Goal: Information Seeking & Learning: Learn about a topic

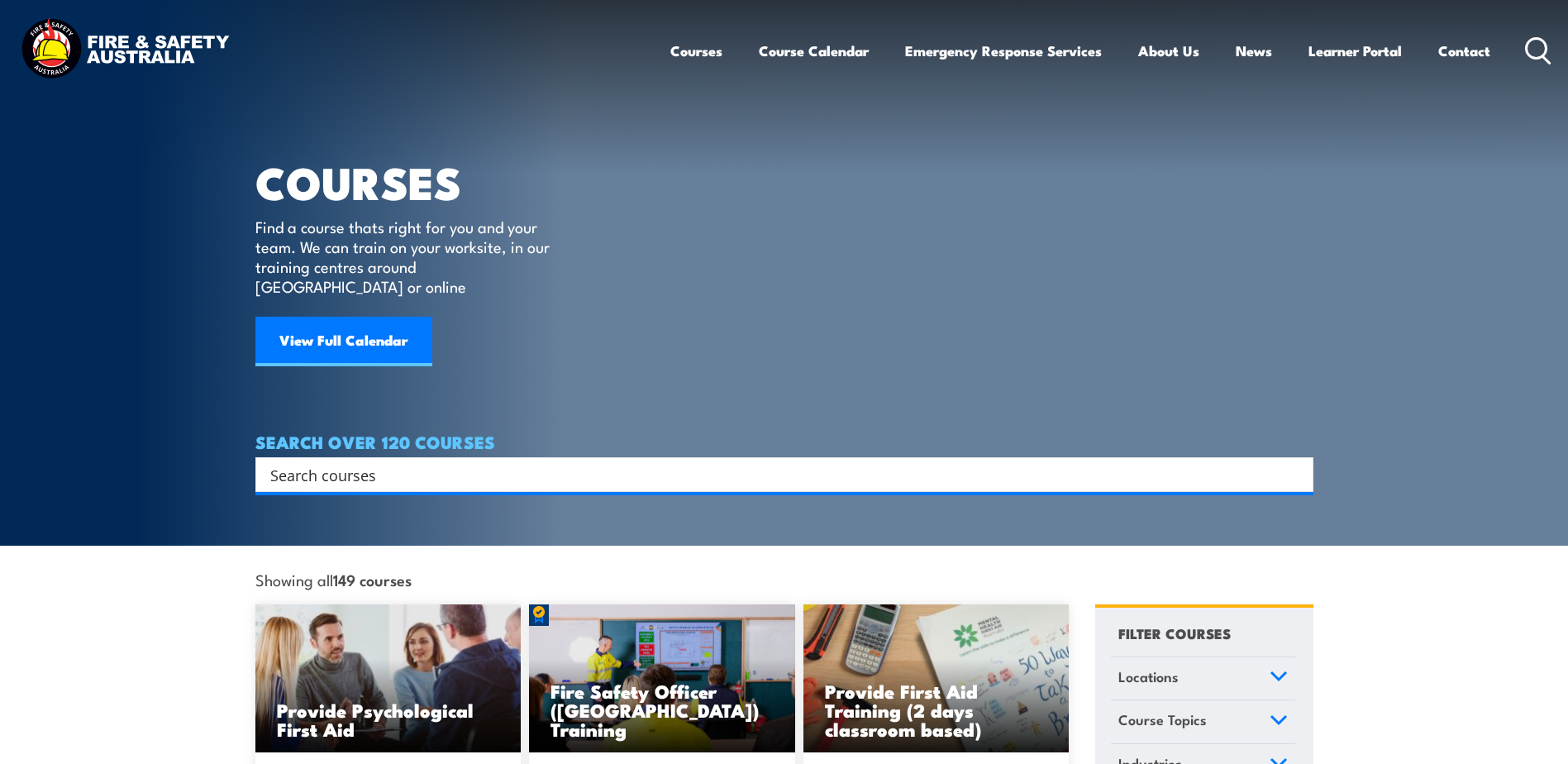
click at [284, 463] on input "Search input" at bounding box center [773, 475] width 1007 height 25
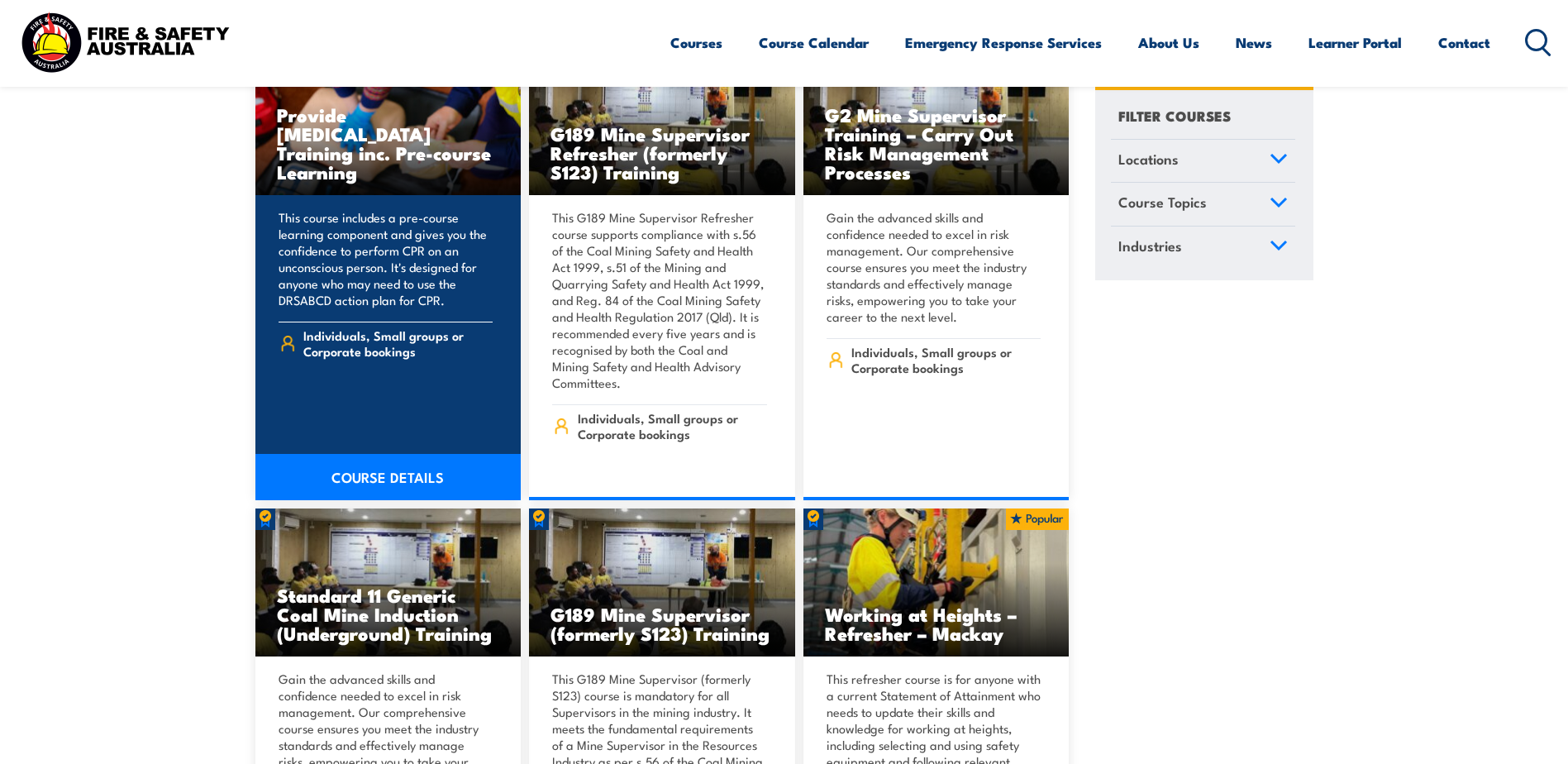
scroll to position [2068, 0]
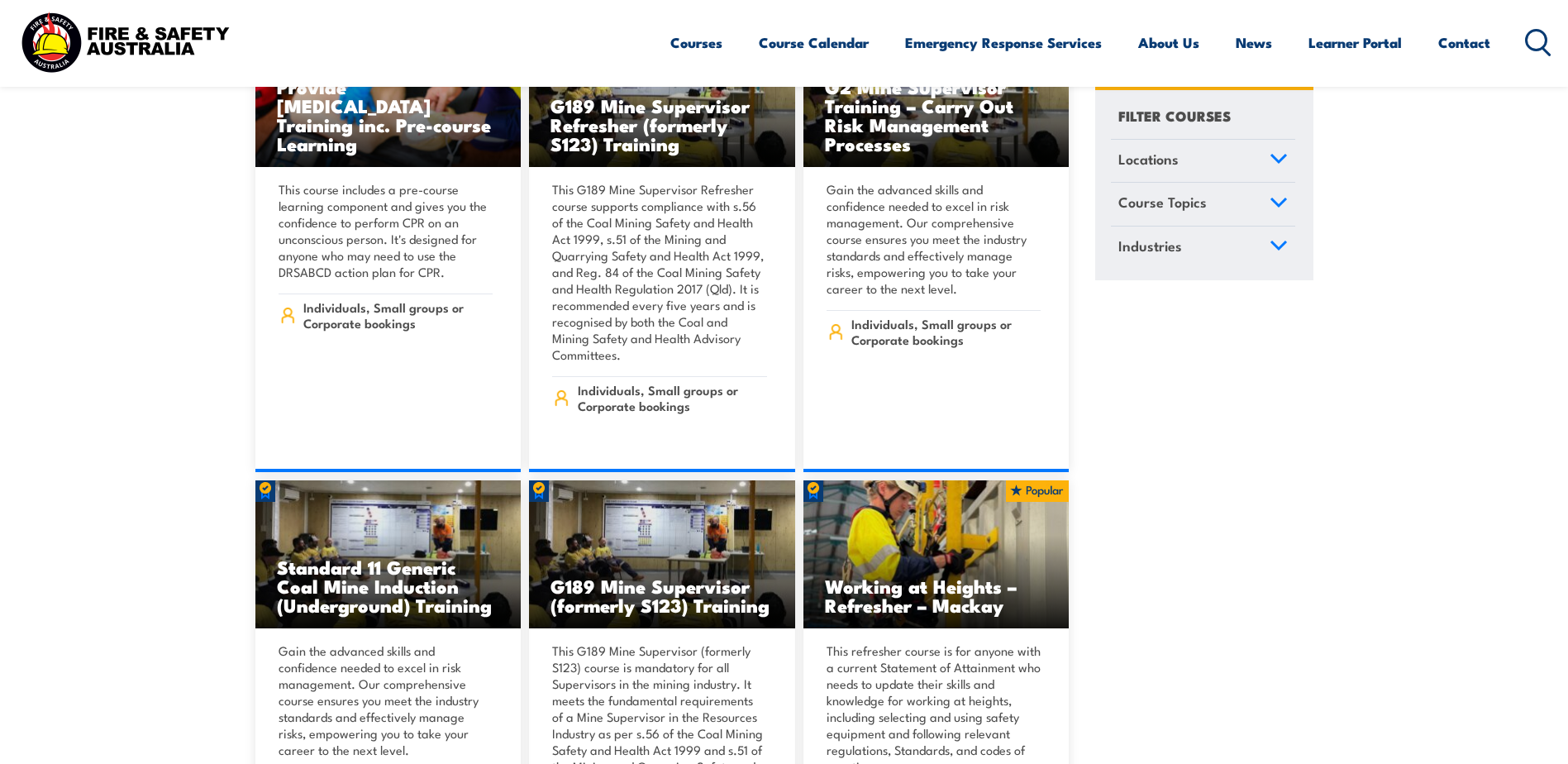
click at [1278, 153] on icon at bounding box center [1279, 159] width 18 height 12
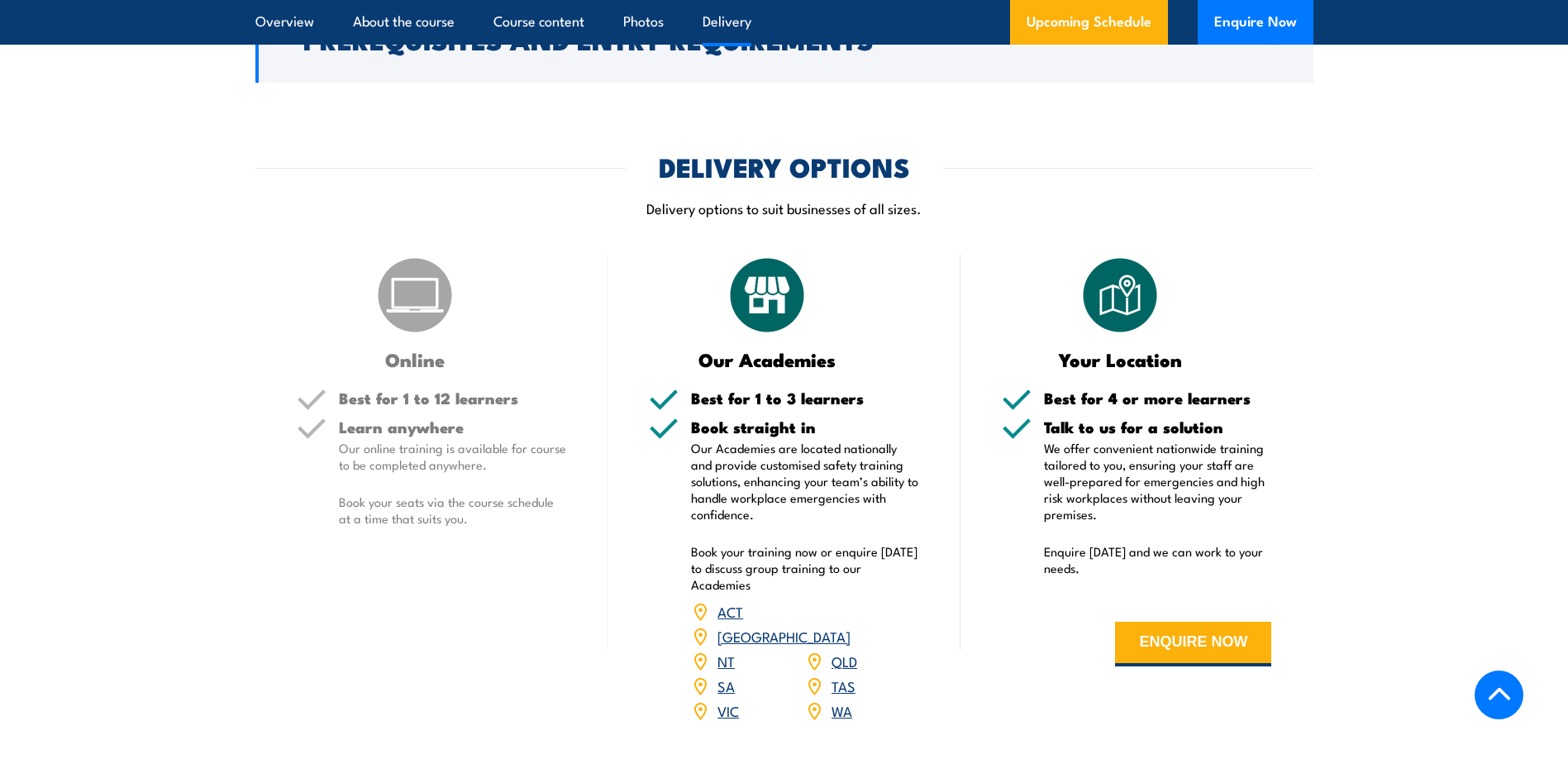
scroll to position [1985, 0]
click at [726, 699] on link "VIC" at bounding box center [728, 710] width 21 height 20
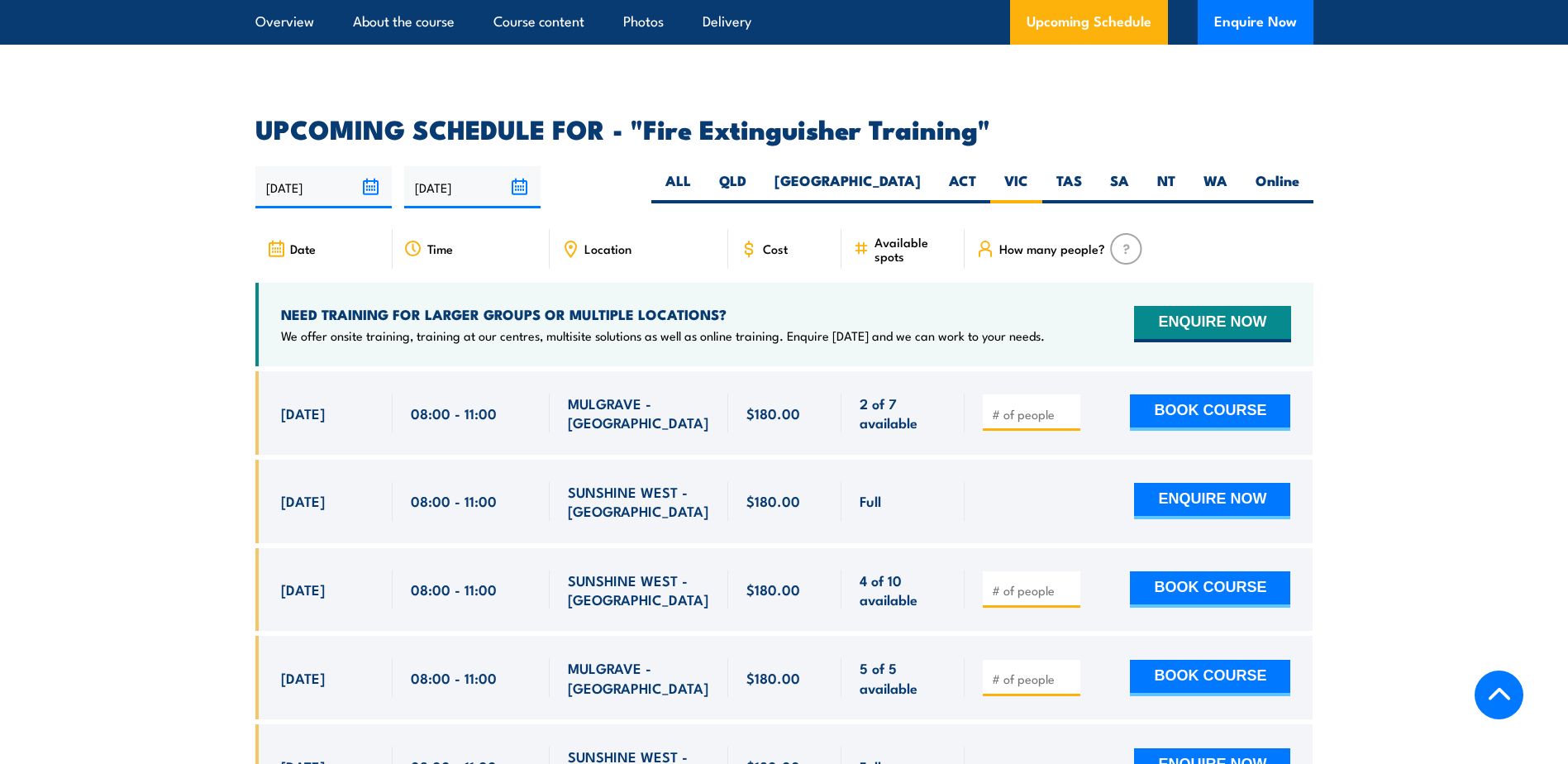
scroll to position [2524, 0]
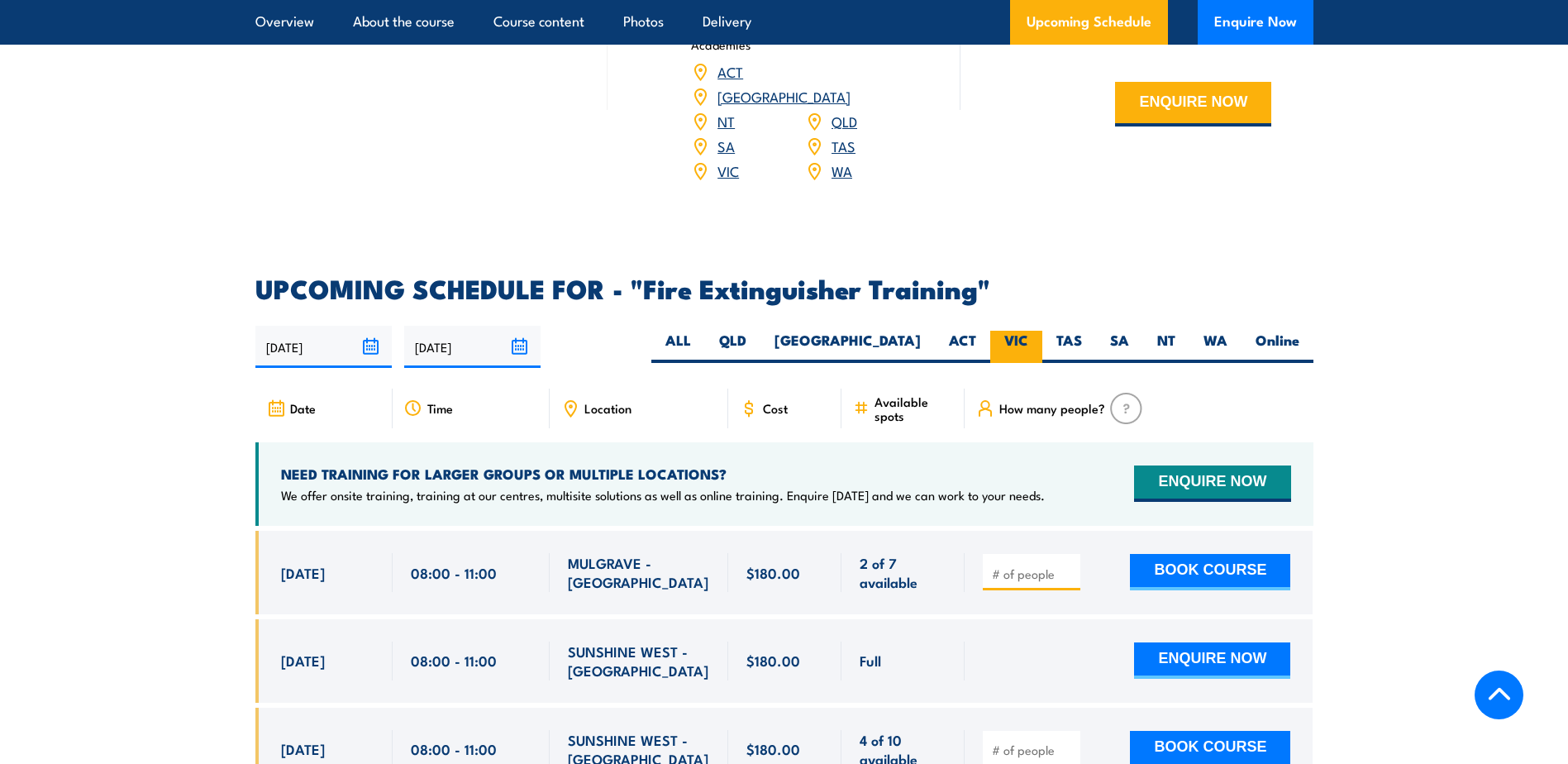
click at [1012, 331] on label "VIC" at bounding box center [1016, 347] width 53 height 32
click at [1028, 331] on input "VIC" at bounding box center [1034, 336] width 11 height 11
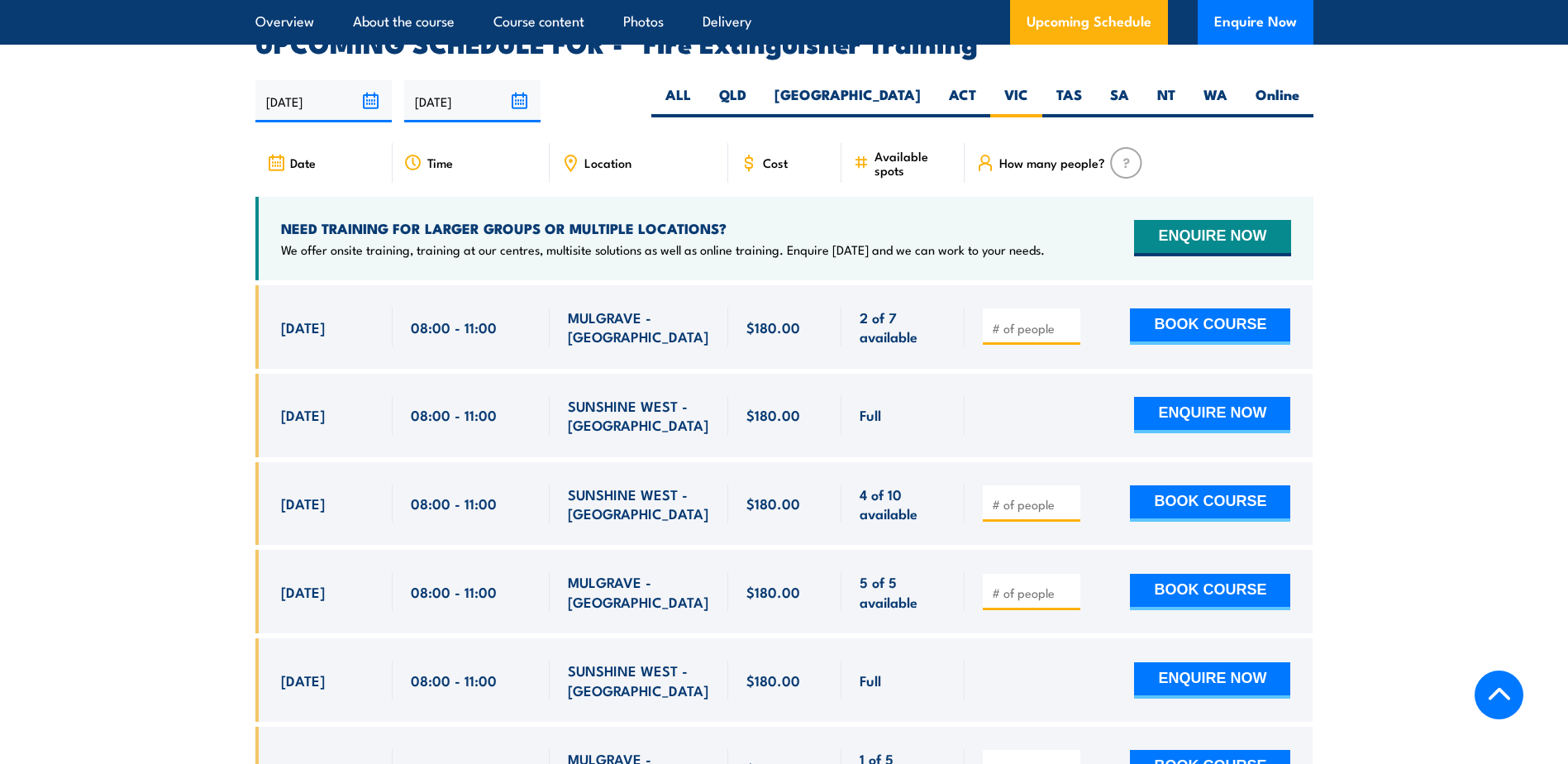
scroll to position [2772, 0]
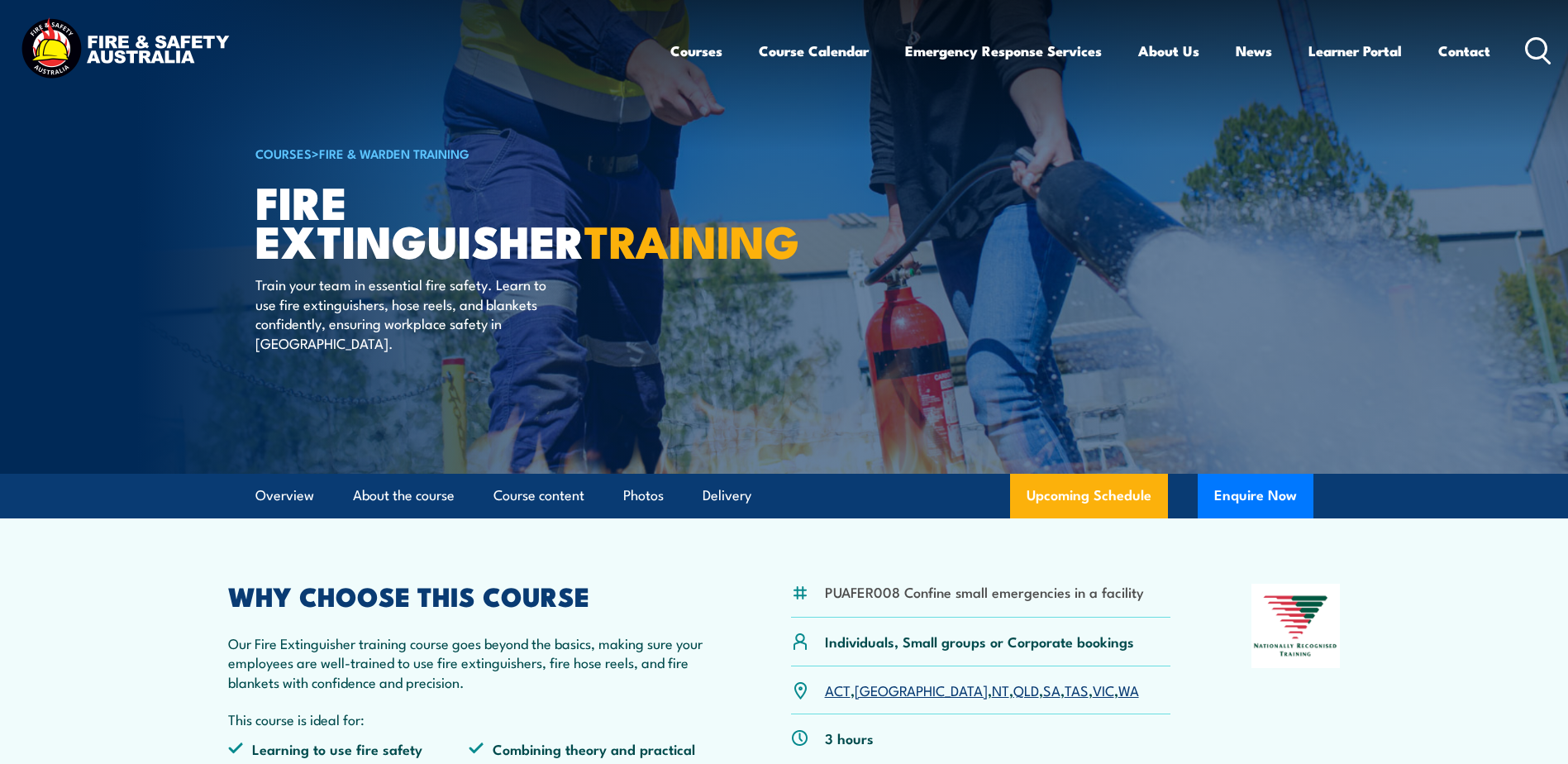
drag, startPoint x: 1464, startPoint y: 53, endPoint x: 1356, endPoint y: 120, distance: 127.1
click at [1464, 53] on link "Contact" at bounding box center [1465, 51] width 53 height 44
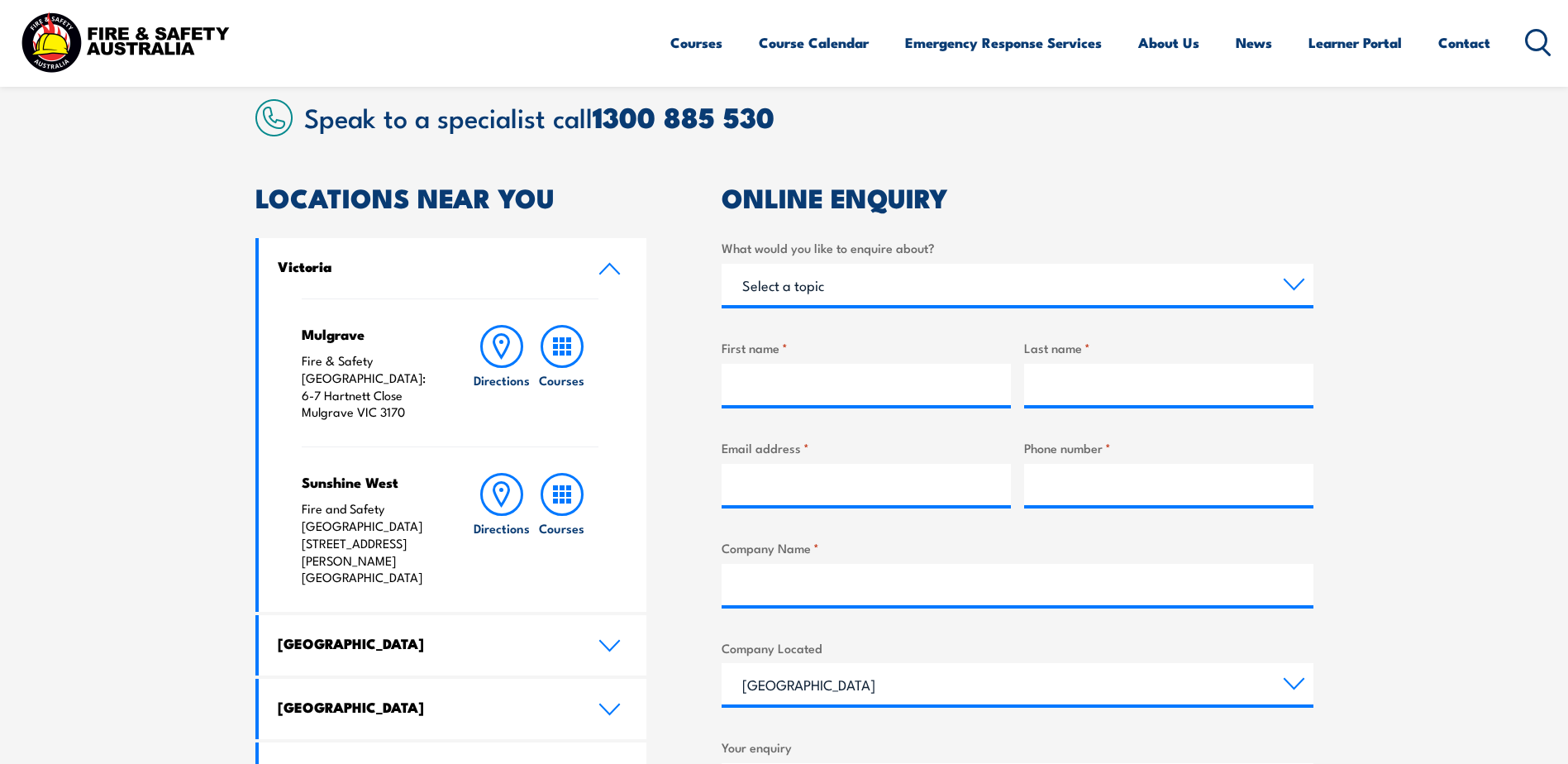
scroll to position [414, 0]
